Goal: Find specific page/section: Find specific page/section

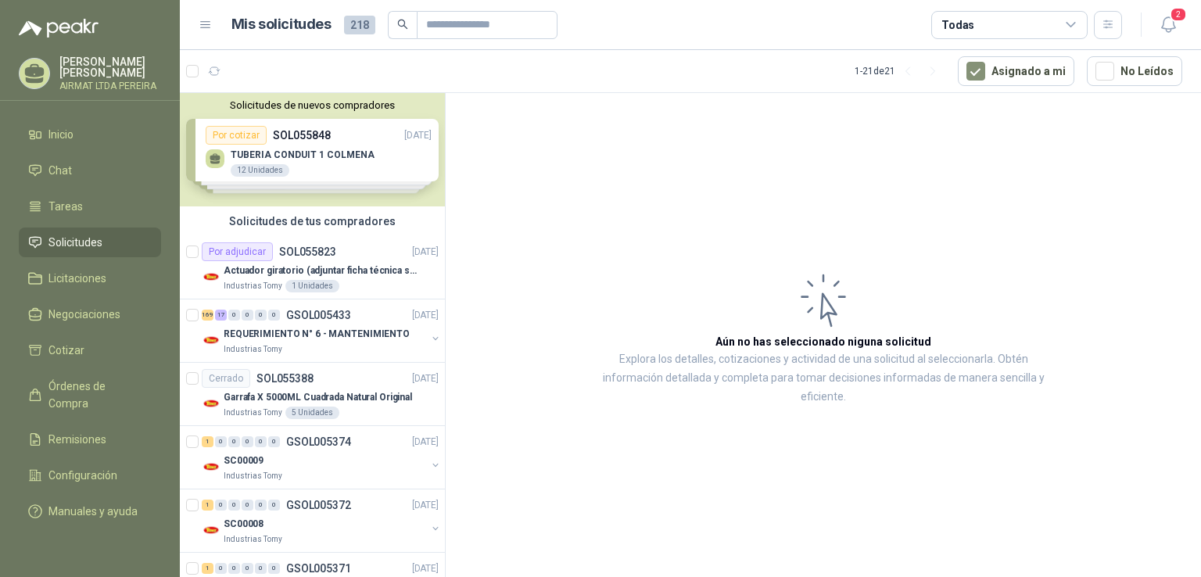
click at [100, 249] on span "Solicitudes" at bounding box center [75, 242] width 54 height 17
click at [370, 253] on div "Por adjudicar SOL055823 [DATE]" at bounding box center [320, 251] width 237 height 19
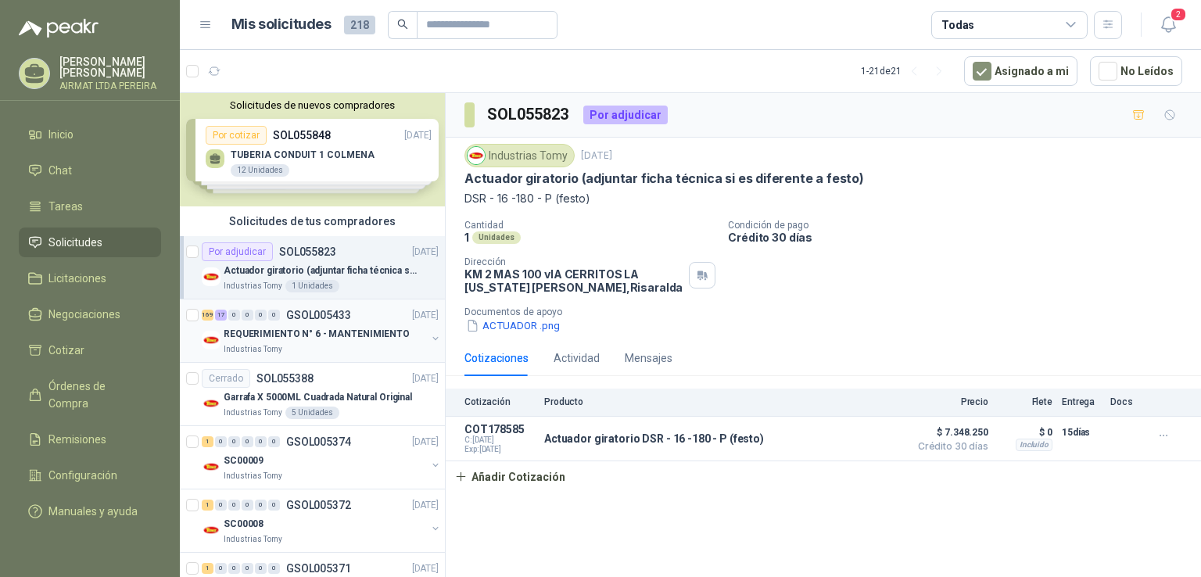
click at [336, 339] on p "REQUERIMIENTO N° 6 - MANTENIMIENTO" at bounding box center [317, 334] width 186 height 15
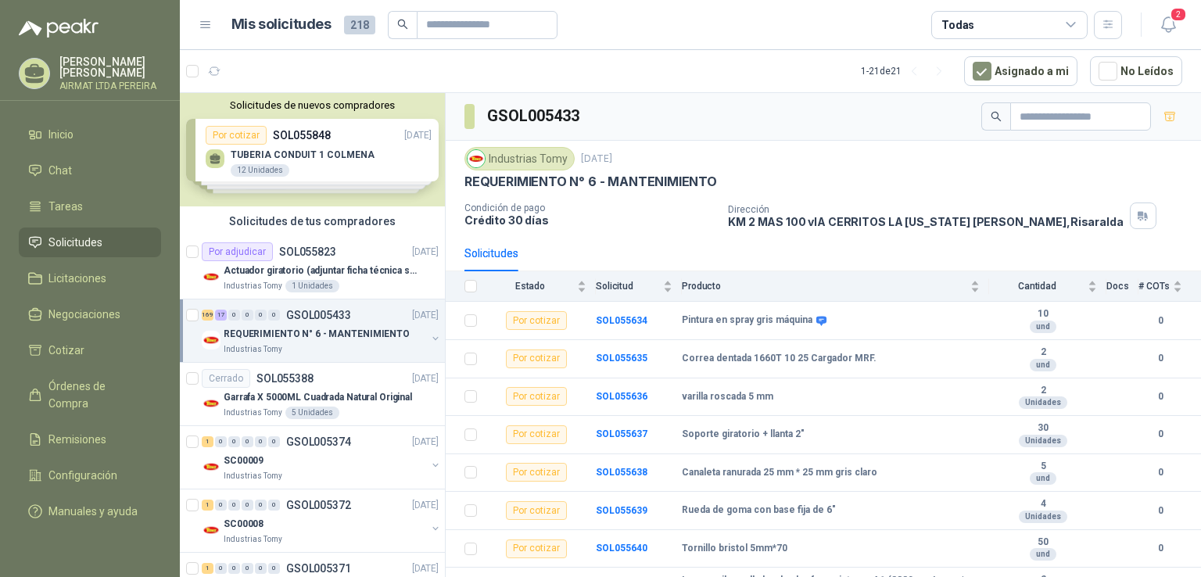
click at [371, 234] on div "Solicitudes de tus compradores" at bounding box center [312, 221] width 265 height 30
click at [365, 242] on div "Por adjudicar SOL055823 [DATE]" at bounding box center [320, 251] width 237 height 19
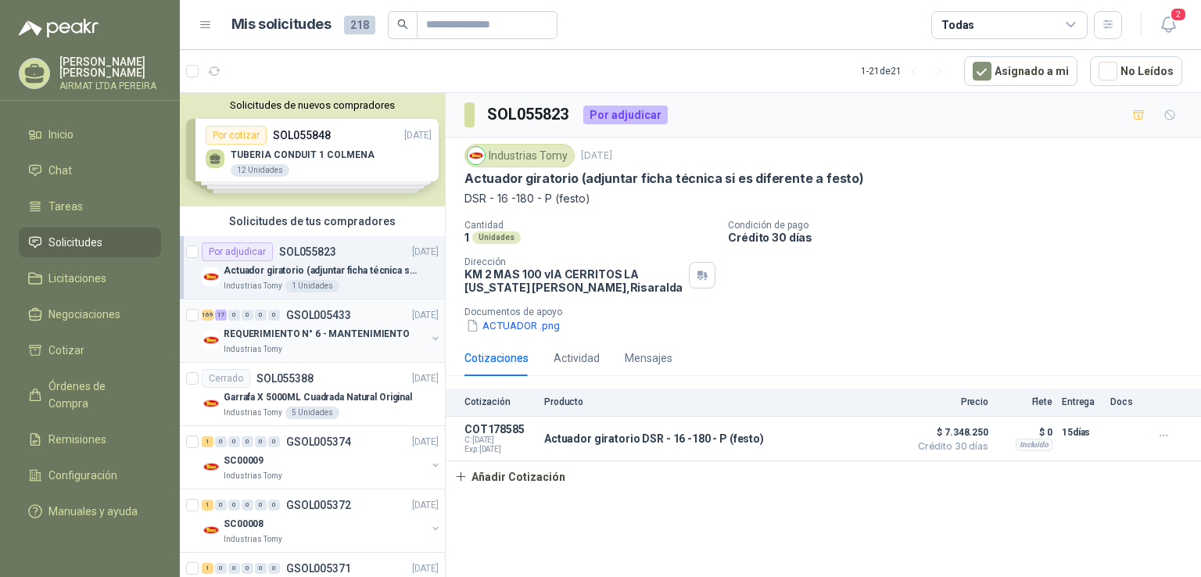
click at [332, 357] on div "169 17 0 0 0 0 GSOL005433 [DATE] REQUERIMIENTO N° 6 - MANTENIMIENTO Industrias …" at bounding box center [312, 330] width 265 height 63
click at [316, 352] on div "Industrias Tomy" at bounding box center [325, 349] width 203 height 13
